Goal: Task Accomplishment & Management: Complete application form

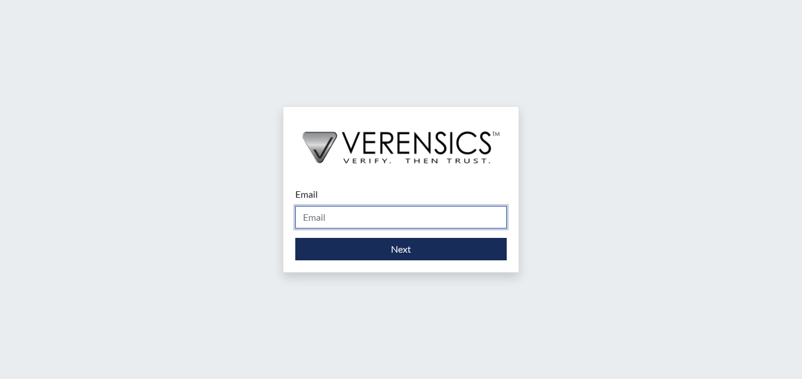
click at [381, 209] on input "Email" at bounding box center [400, 217] width 211 height 22
type input "[PERSON_NAME][EMAIL_ADDRESS][PERSON_NAME][DOMAIN_NAME]"
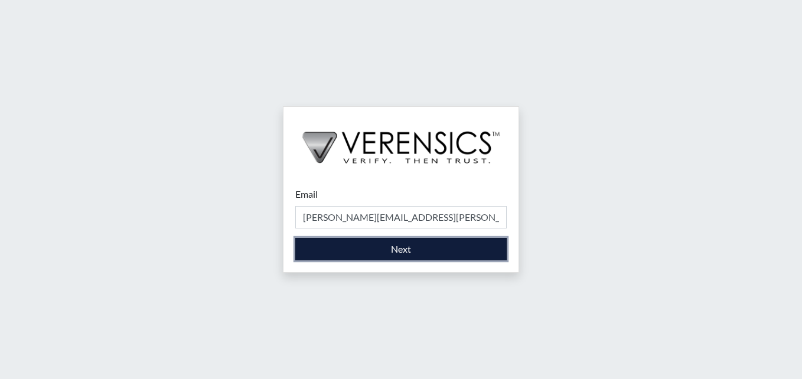
click at [399, 250] on button "Next" at bounding box center [400, 249] width 211 height 22
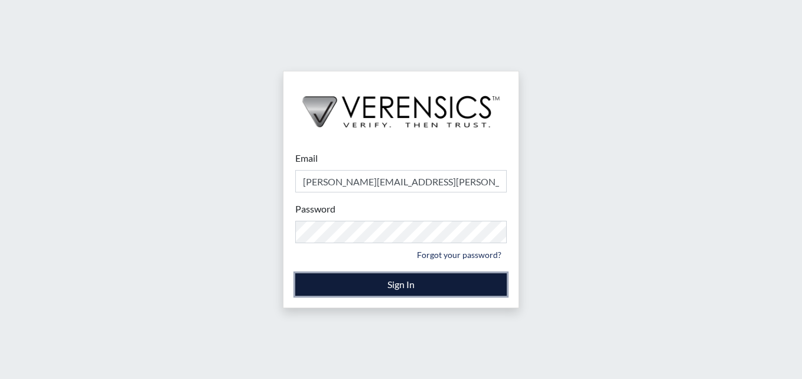
click at [398, 280] on button "Sign In" at bounding box center [400, 284] width 211 height 22
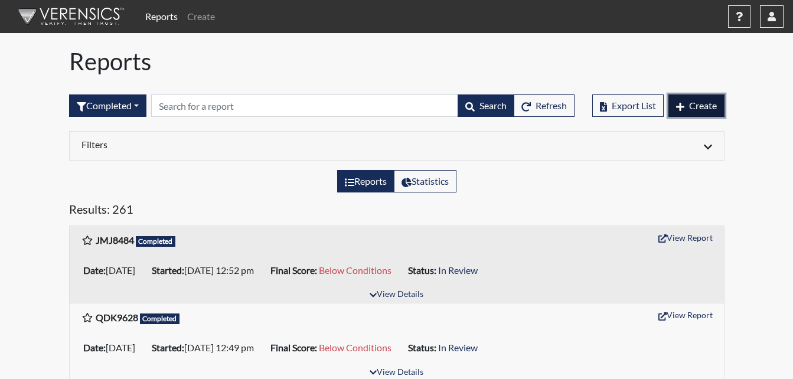
click at [687, 109] on button "Create" at bounding box center [696, 105] width 56 height 22
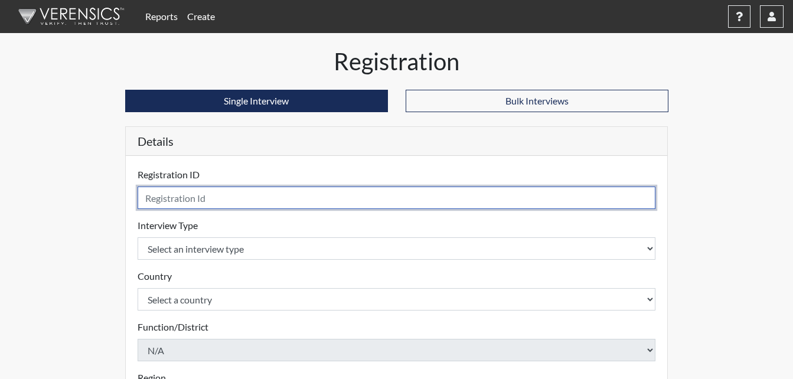
click at [220, 203] on input "text" at bounding box center [397, 198] width 518 height 22
type input "NSC3000"
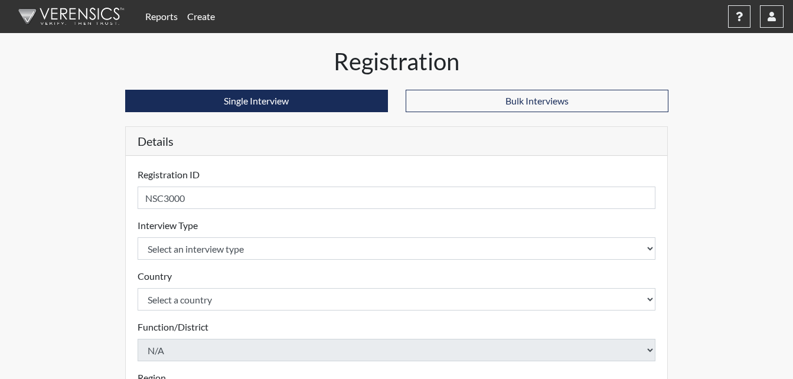
click at [253, 236] on div "Interview Type Select an interview type Corrections Pre-Employment Please selec…" at bounding box center [397, 238] width 518 height 41
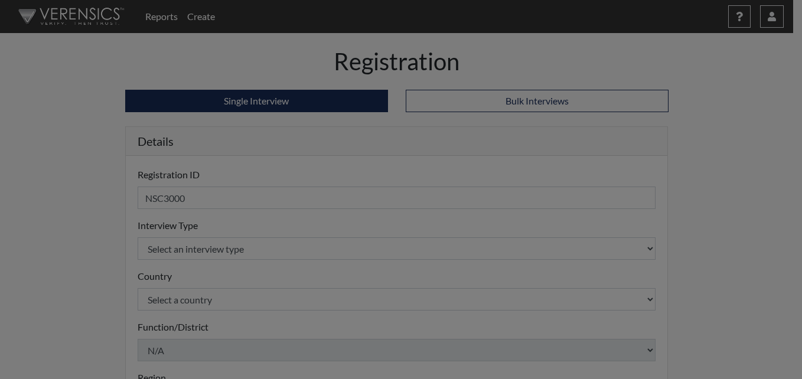
click at [0, 0] on div "Warning: Duplicate Registration ID Detected × Please note that the Registration…" at bounding box center [0, 0] width 0 height 0
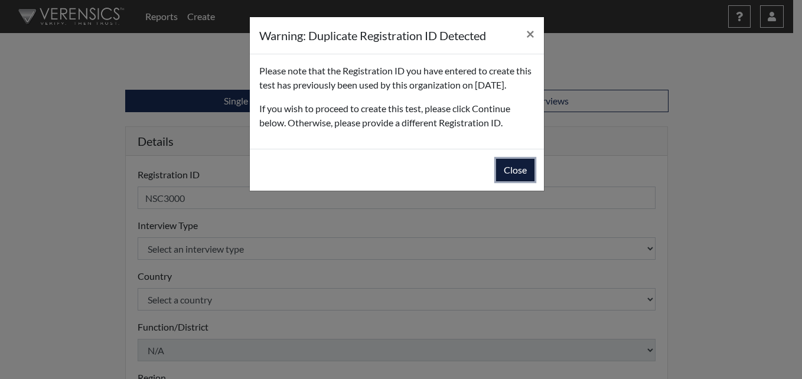
click at [512, 177] on button "Close" at bounding box center [515, 170] width 38 height 22
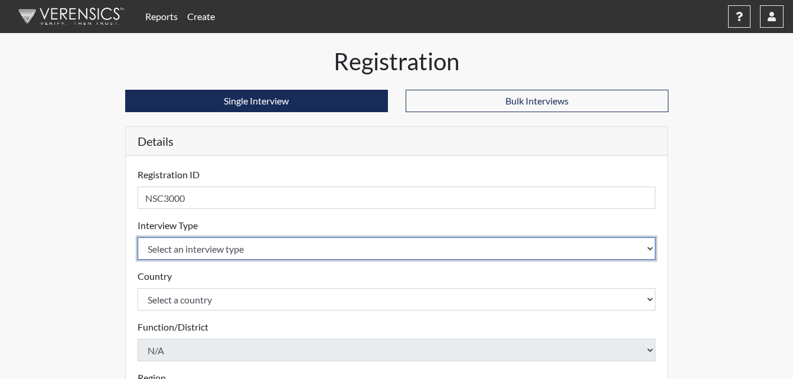
click at [474, 247] on select "Select an interview type Corrections Pre-Employment" at bounding box center [397, 248] width 518 height 22
select select "ff733e93-e1bf-11ea-9c9f-0eff0cf7eb8f"
click at [138, 237] on select "Select an interview type Corrections Pre-Employment" at bounding box center [397, 248] width 518 height 22
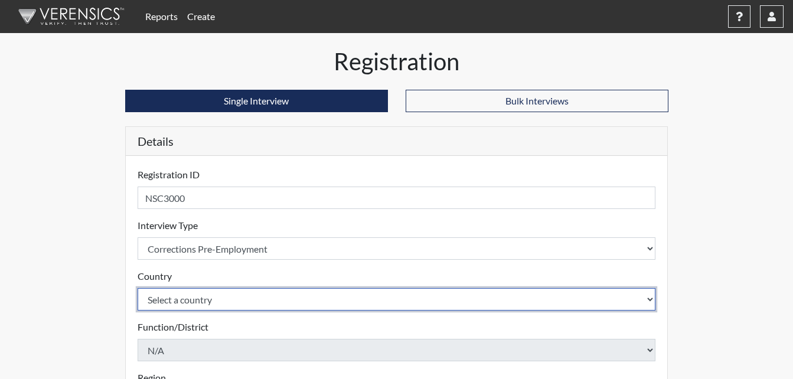
click at [267, 292] on select "Select a country [GEOGRAPHIC_DATA] [GEOGRAPHIC_DATA]" at bounding box center [397, 299] width 518 height 22
select select "united-states-of-[GEOGRAPHIC_DATA]"
click at [138, 288] on select "Select a country [GEOGRAPHIC_DATA] [GEOGRAPHIC_DATA]" at bounding box center [397, 299] width 518 height 22
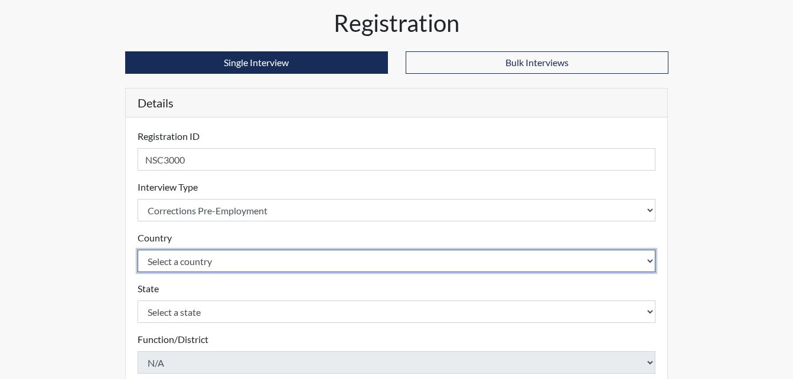
scroll to position [59, 0]
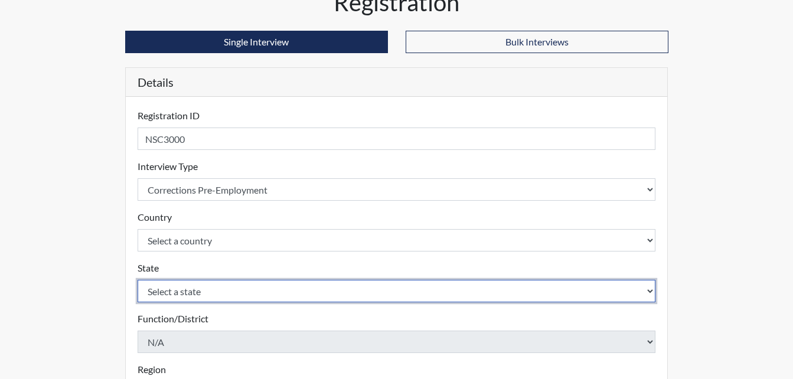
click at [227, 295] on select "Select a state [US_STATE] [US_STATE] [US_STATE] [US_STATE] [US_STATE] [US_STATE…" at bounding box center [397, 291] width 518 height 22
select select "GA"
click at [138, 280] on select "Select a state [US_STATE] [US_STATE] [US_STATE] [US_STATE] [US_STATE] [US_STATE…" at bounding box center [397, 291] width 518 height 22
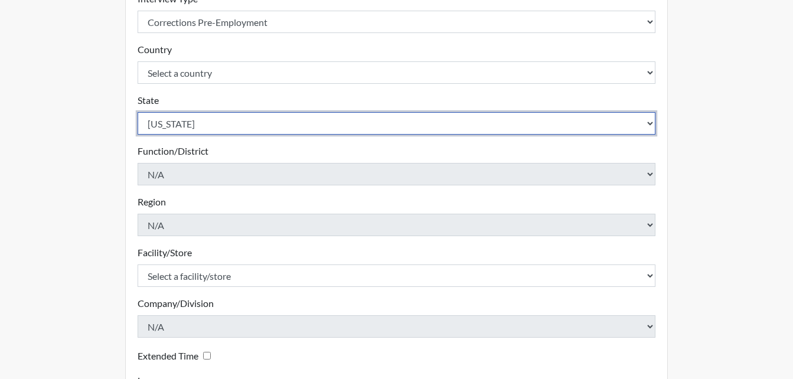
scroll to position [295, 0]
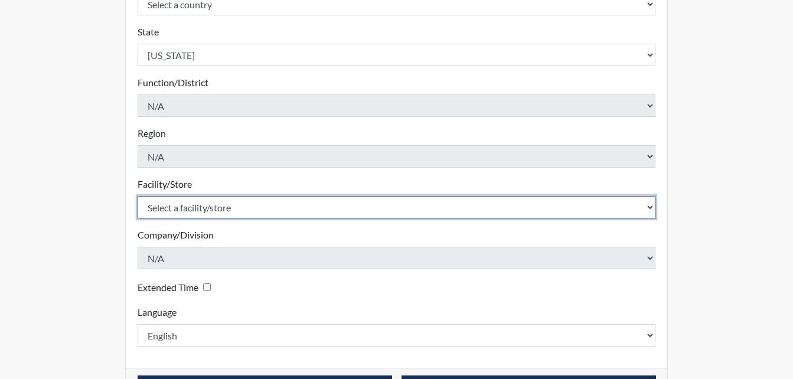
click at [243, 208] on select "Select a facility/store [PERSON_NAME]" at bounding box center [397, 207] width 518 height 22
select select "6cac2b59-3591-4b40-b097-ccfdafc86ef1"
click at [138, 196] on select "Select a facility/store [PERSON_NAME]" at bounding box center [397, 207] width 518 height 22
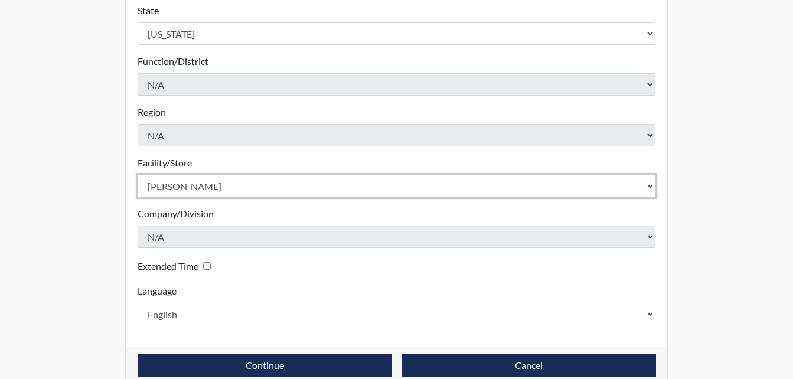
scroll to position [336, 0]
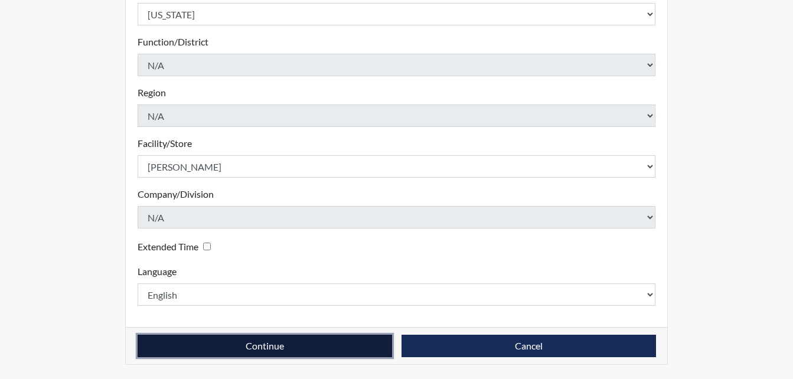
click at [262, 337] on button "Continue" at bounding box center [265, 346] width 254 height 22
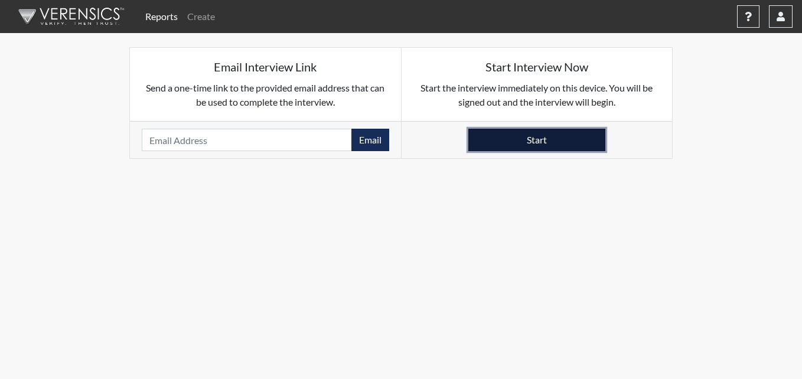
drag, startPoint x: 513, startPoint y: 130, endPoint x: 516, endPoint y: 136, distance: 6.1
click at [516, 136] on button "Start" at bounding box center [536, 140] width 137 height 22
